Goal: Information Seeking & Learning: Learn about a topic

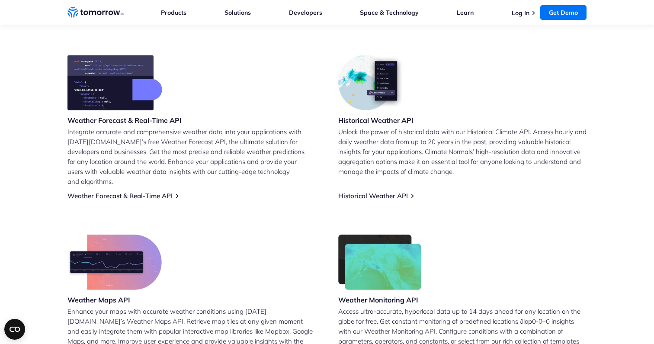
scroll to position [343, 0]
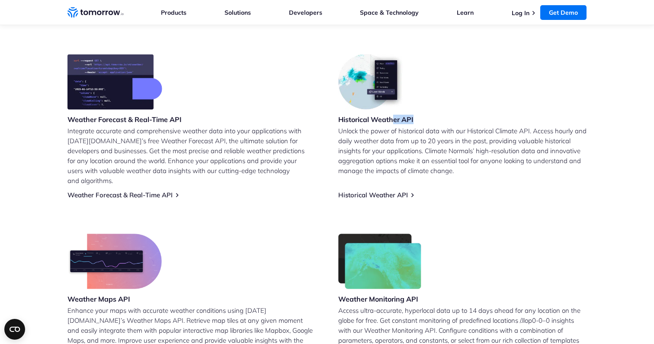
drag, startPoint x: 392, startPoint y: 117, endPoint x: 415, endPoint y: 117, distance: 23.3
click at [415, 117] on div "Historical Weather API Unlock the power of historical data with our Historical …" at bounding box center [462, 126] width 248 height 145
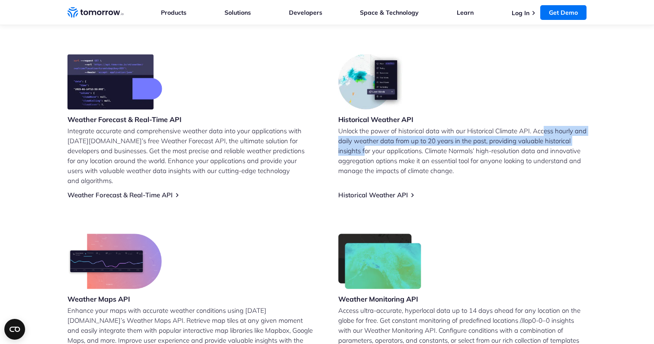
drag, startPoint x: 545, startPoint y: 131, endPoint x: 365, endPoint y: 147, distance: 181.0
click at [365, 147] on p "Unlock the power of historical data with our Historical Climate API. Access hou…" at bounding box center [462, 151] width 248 height 50
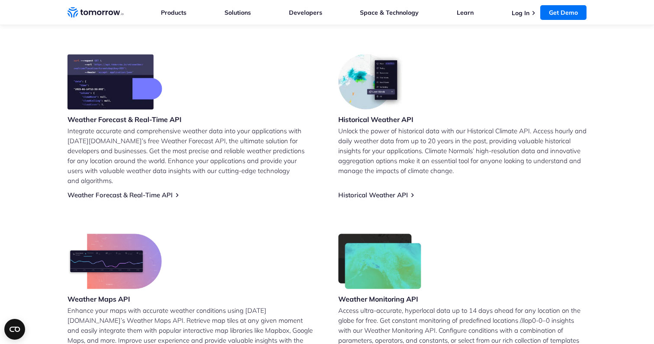
click at [389, 140] on p "Unlock the power of historical data with our Historical Climate API. Access hou…" at bounding box center [462, 151] width 248 height 50
click at [155, 191] on link "Weather Forecast & Real-Time API" at bounding box center [119, 195] width 105 height 8
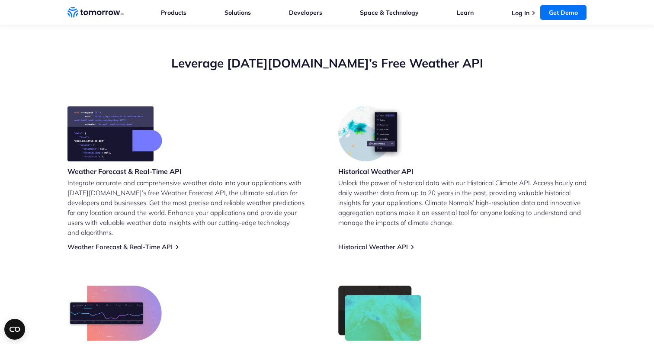
scroll to position [285, 0]
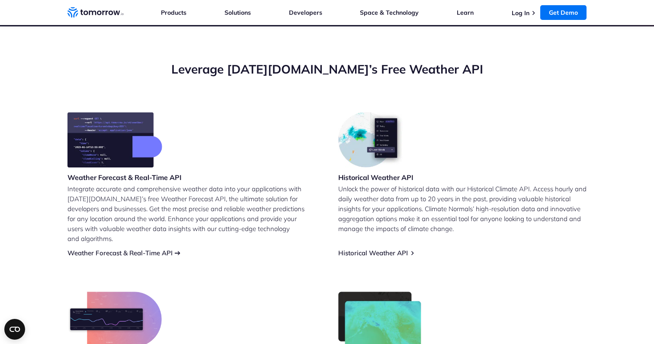
click at [154, 249] on link "Weather Forecast & Real-Time API" at bounding box center [119, 253] width 105 height 8
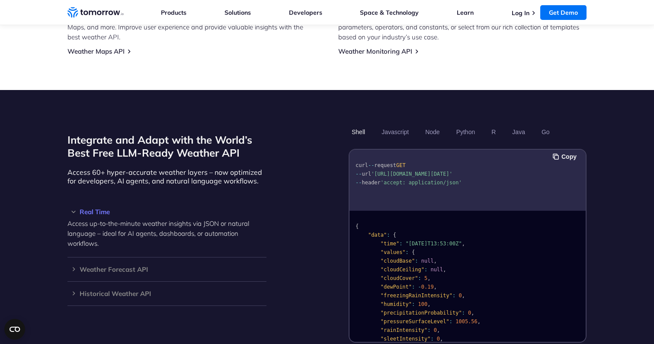
drag, startPoint x: 383, startPoint y: 173, endPoint x: 406, endPoint y: 172, distance: 23.8
click at [406, 172] on span "'[URL][DOMAIN_NAME][DATE]'" at bounding box center [411, 174] width 81 height 6
click at [468, 125] on button "Python" at bounding box center [465, 132] width 25 height 15
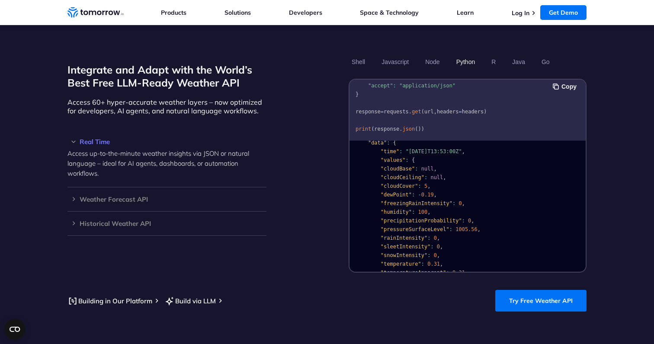
scroll to position [23, 0]
click at [76, 196] on h3 "Weather Forecast API" at bounding box center [166, 199] width 199 height 6
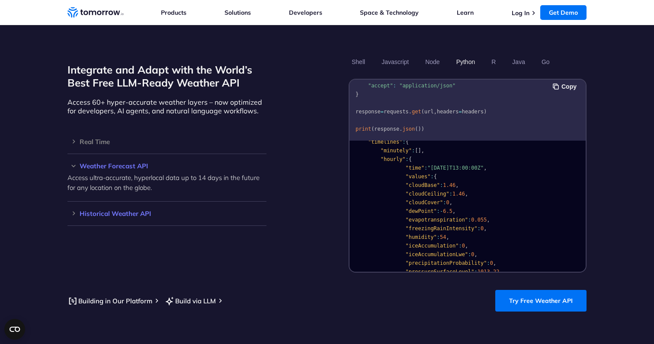
click at [74, 210] on h3 "Historical Weather API" at bounding box center [166, 213] width 199 height 6
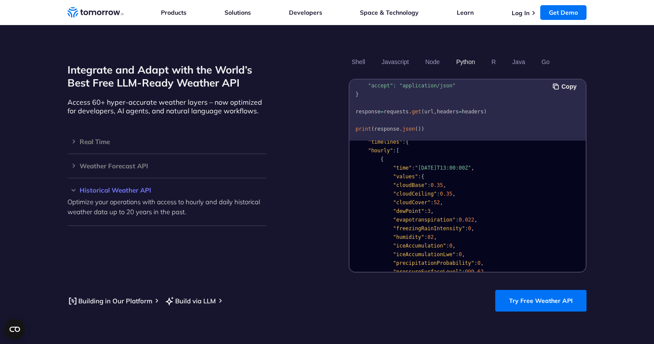
click at [195, 197] on p "Optimize your operations with access to hourly and daily historical weather dat…" at bounding box center [166, 207] width 199 height 20
click at [70, 187] on h3 "Historical Weather API" at bounding box center [166, 190] width 199 height 6
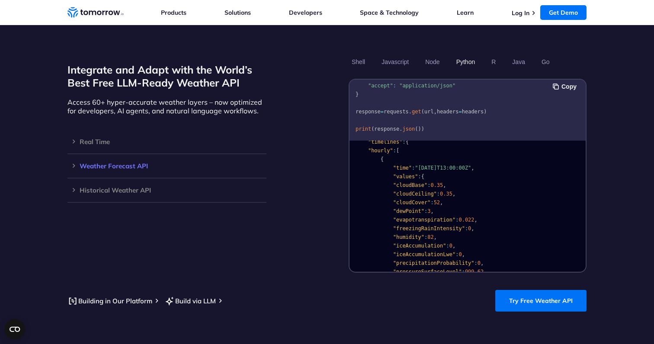
click at [76, 163] on h3 "Weather Forecast API" at bounding box center [166, 166] width 199 height 6
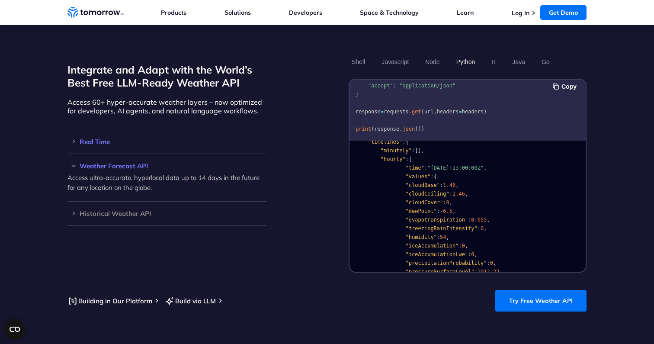
click at [74, 138] on h3 "Real Time" at bounding box center [166, 141] width 199 height 6
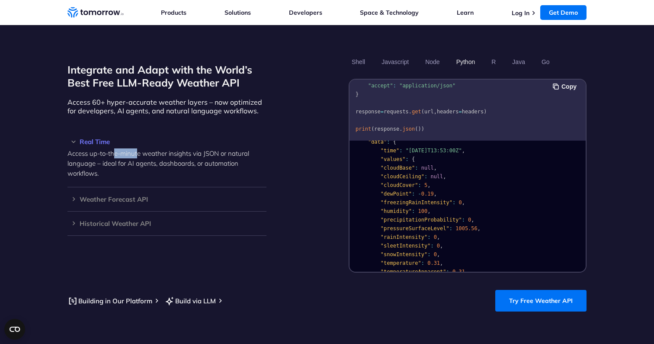
drag, startPoint x: 113, startPoint y: 146, endPoint x: 138, endPoint y: 146, distance: 24.6
click at [138, 148] on p "Access up-to-the-minute weather insights via JSON or natural language – ideal f…" at bounding box center [166, 163] width 199 height 30
click at [202, 148] on p "Access up-to-the-minute weather insights via JSON or natural language – ideal f…" at bounding box center [166, 163] width 199 height 30
click at [71, 138] on h3 "Real Time" at bounding box center [166, 141] width 199 height 6
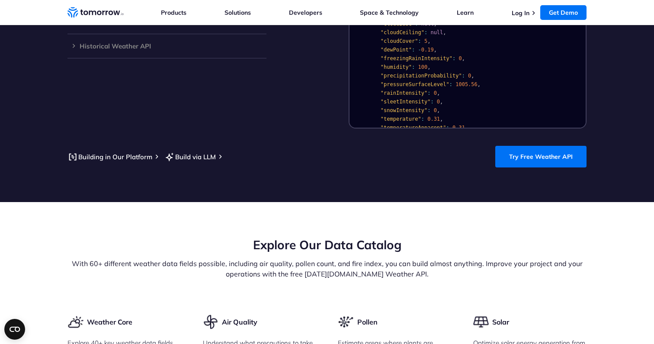
scroll to position [803, 0]
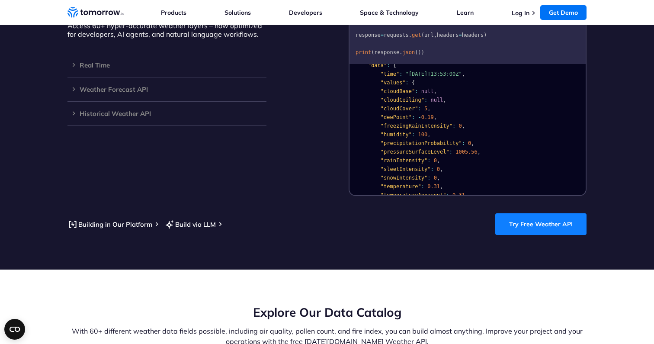
click at [551, 215] on link "Try Free Weather API" at bounding box center [540, 224] width 91 height 22
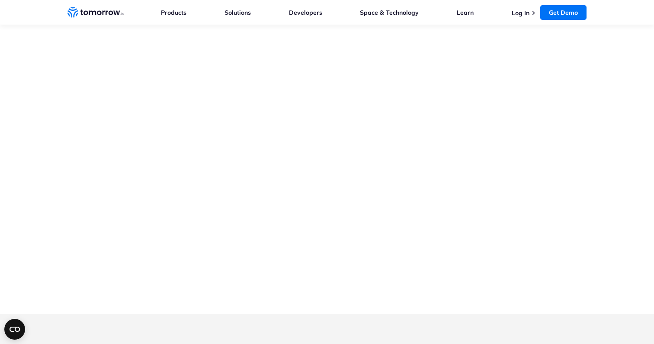
scroll to position [1674, 0]
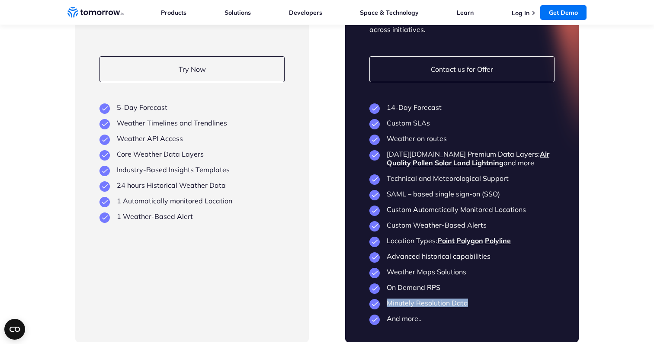
drag, startPoint x: 384, startPoint y: 288, endPoint x: 488, endPoint y: 289, distance: 104.2
click at [488, 298] on li "Minutely Resolution Data" at bounding box center [461, 302] width 185 height 9
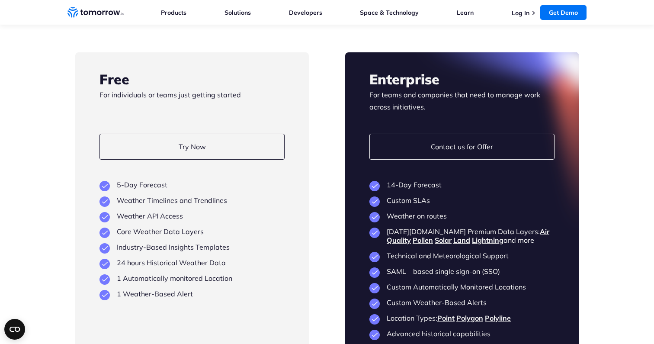
scroll to position [1594, 0]
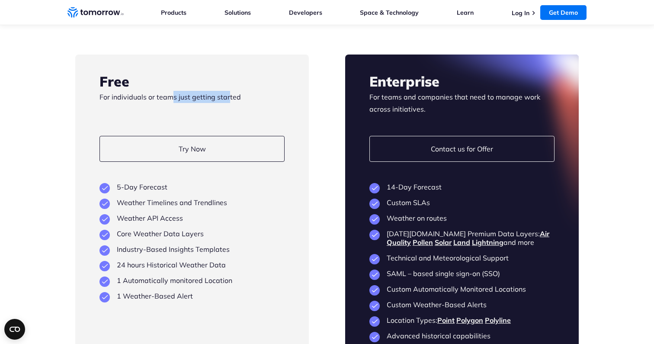
drag, startPoint x: 170, startPoint y: 89, endPoint x: 227, endPoint y: 89, distance: 57.1
click at [227, 91] on p "For individuals or teams just getting started" at bounding box center [191, 103] width 185 height 24
click at [236, 91] on p "For individuals or teams just getting started" at bounding box center [191, 103] width 185 height 24
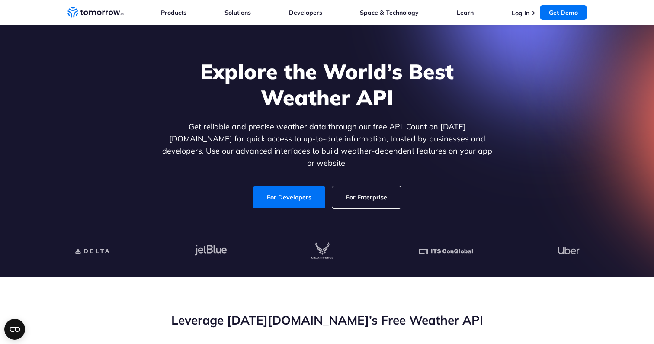
scroll to position [0, 0]
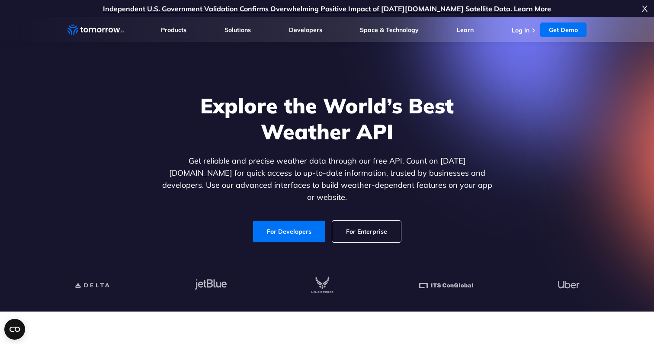
click at [361, 223] on link "For Enterprise" at bounding box center [366, 232] width 69 height 22
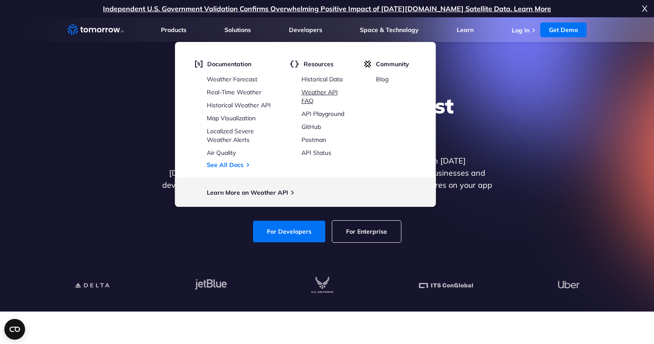
click at [313, 96] on link "Weather API FAQ" at bounding box center [319, 96] width 36 height 16
